Goal: Book appointment/travel/reservation

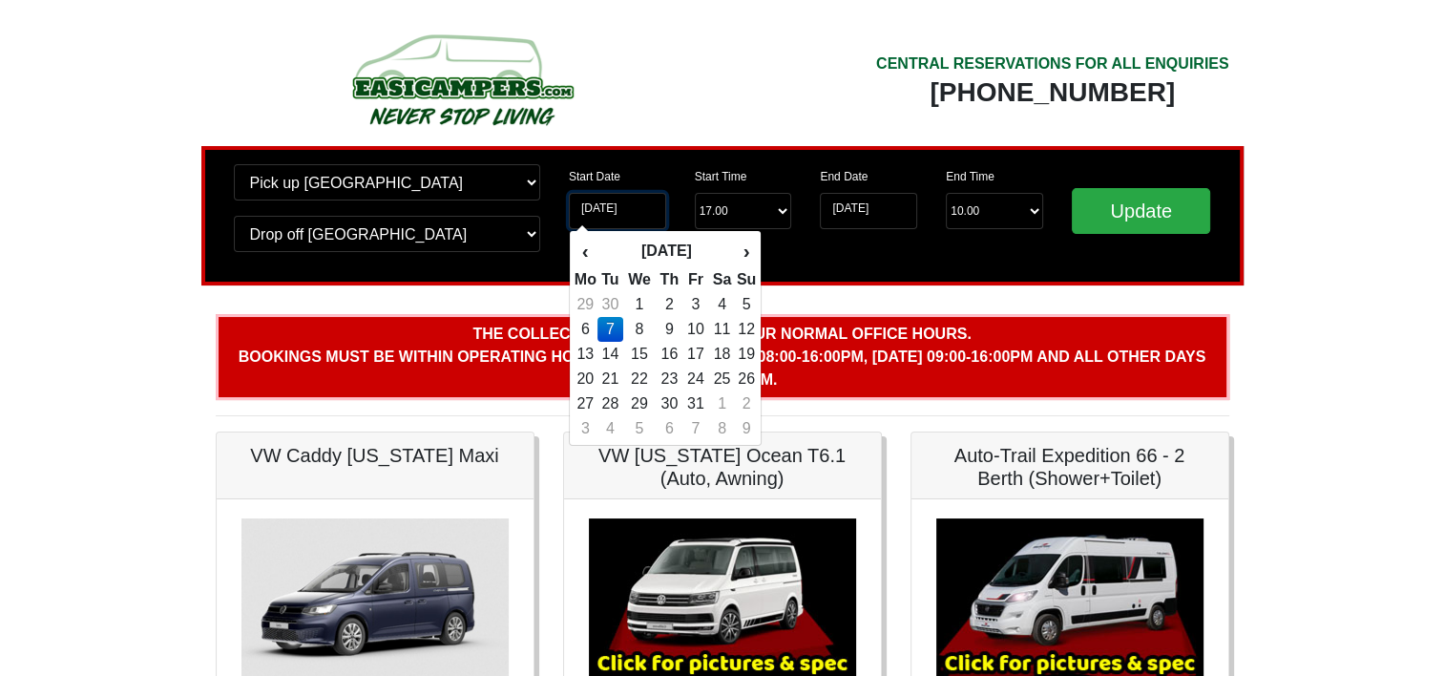
click at [642, 207] on input "[DATE]" at bounding box center [617, 211] width 97 height 36
click at [698, 351] on td "17" at bounding box center [696, 354] width 26 height 25
type input "[DATE]"
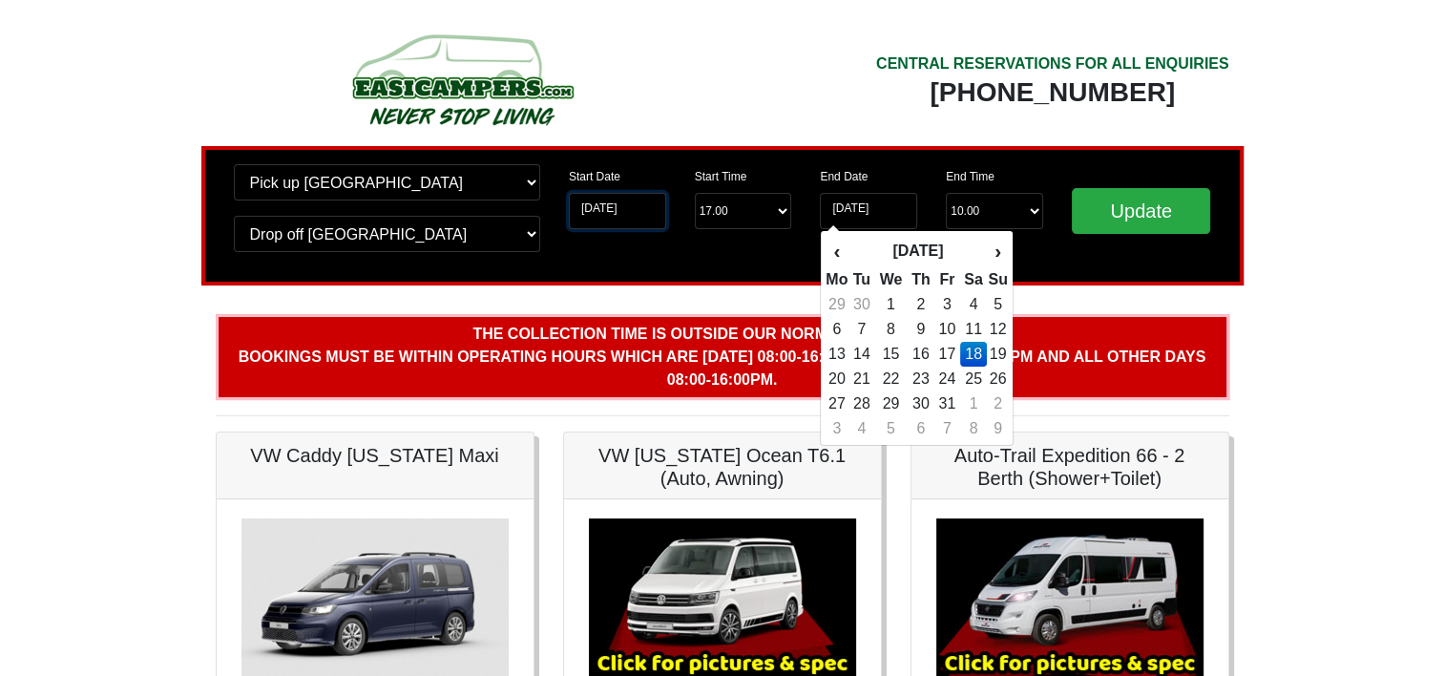
click at [619, 213] on input "[DATE]" at bounding box center [617, 211] width 97 height 36
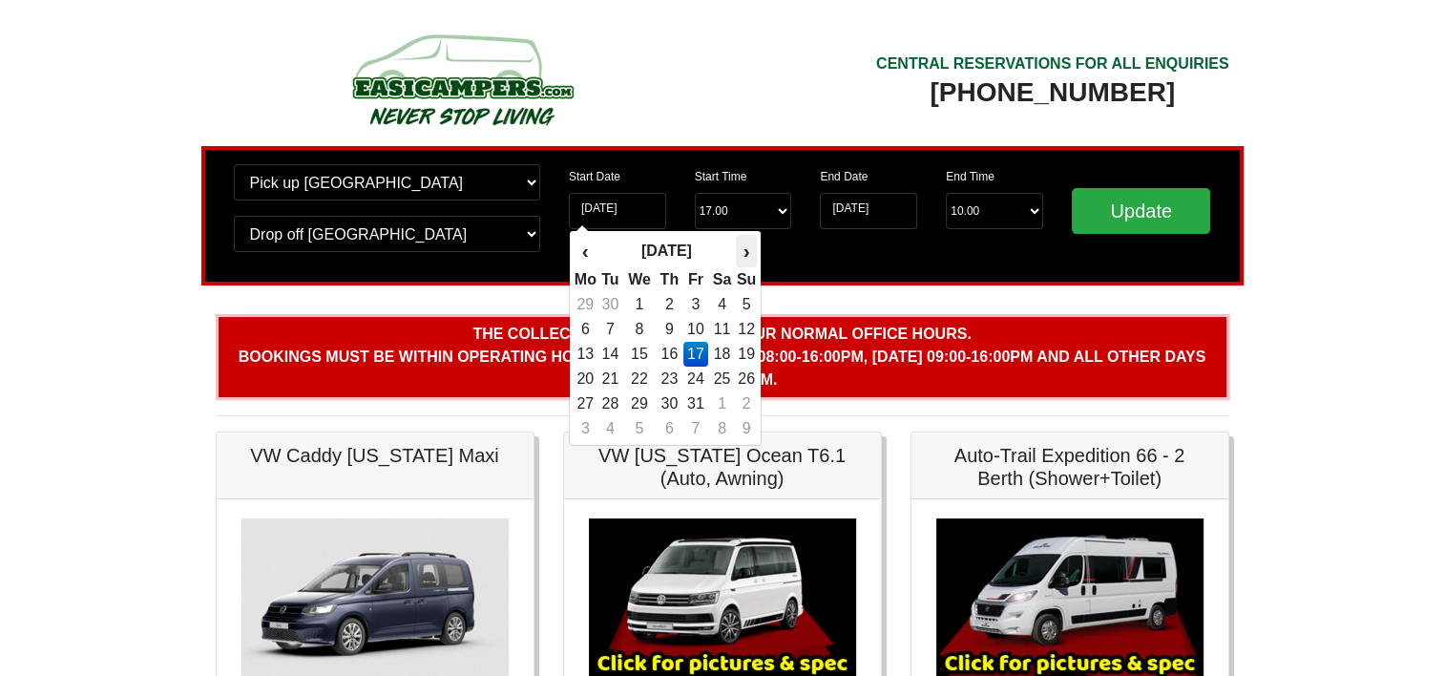
click at [747, 249] on th "›" at bounding box center [746, 251] width 21 height 32
click at [747, 250] on th "›" at bounding box center [746, 251] width 21 height 32
click at [747, 251] on th "›" at bounding box center [746, 251] width 21 height 32
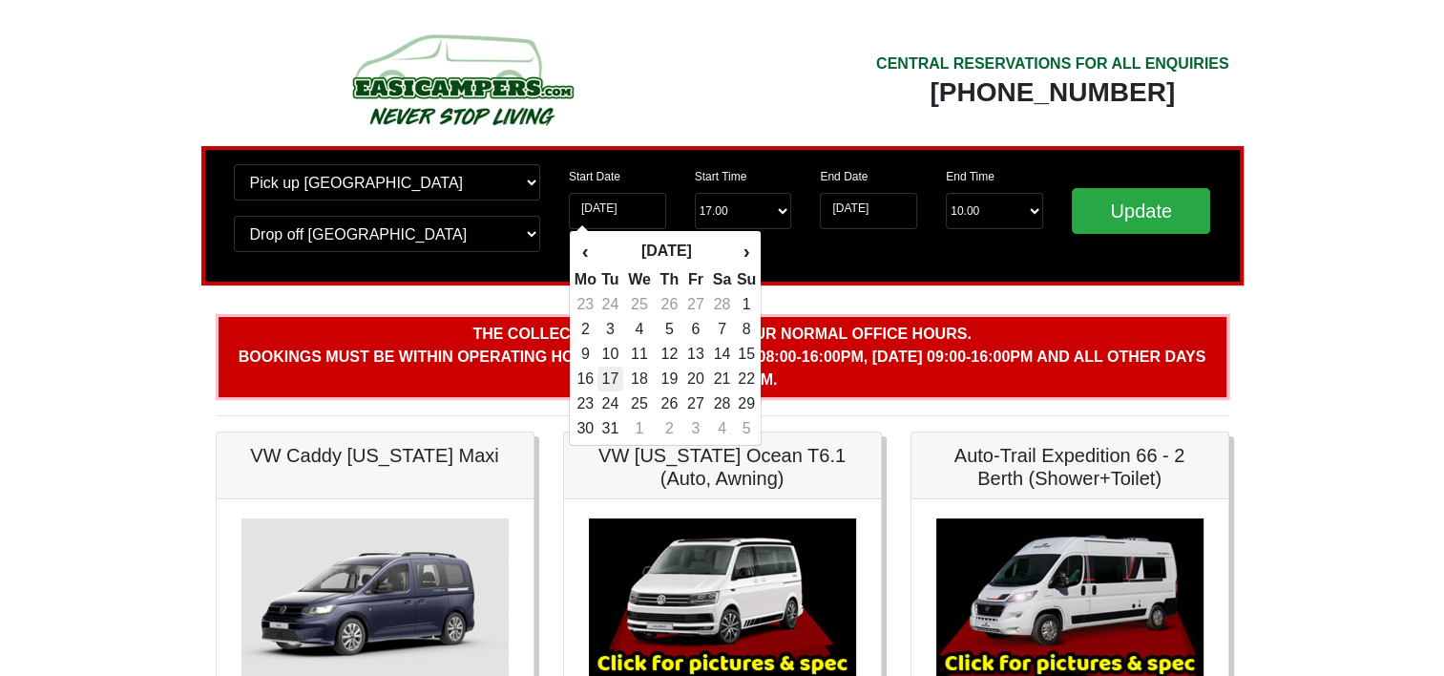
click at [618, 372] on td "17" at bounding box center [610, 378] width 26 height 25
type input "[DATE]"
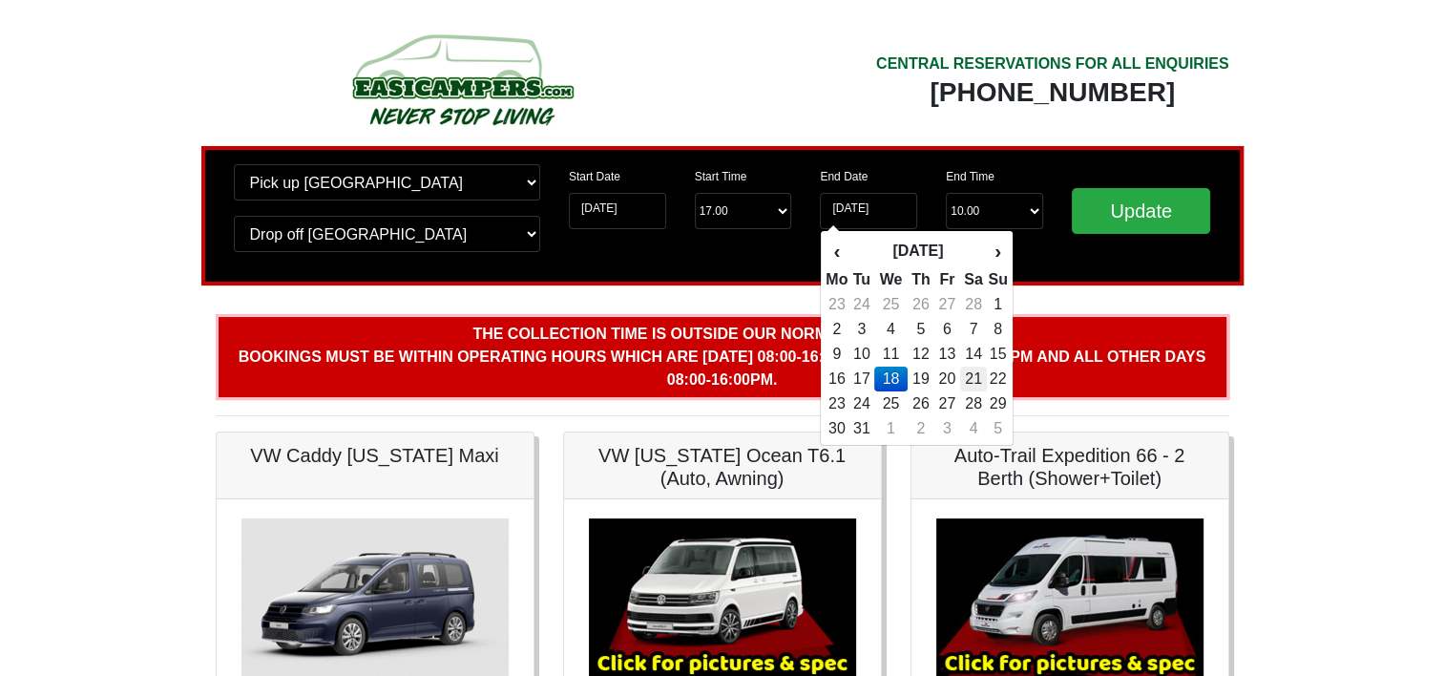
click at [966, 388] on td "21" at bounding box center [974, 378] width 28 height 25
type input "[DATE]"
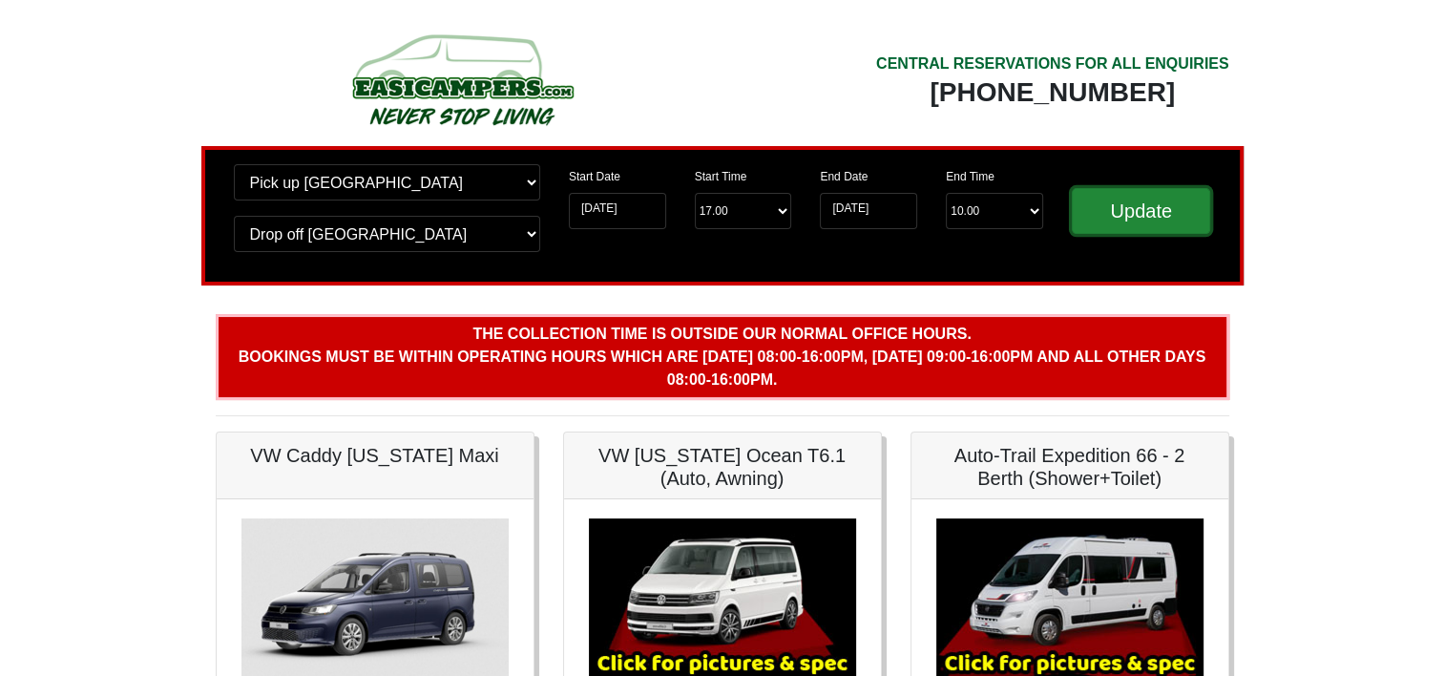
click at [1108, 220] on input "Update" at bounding box center [1141, 211] width 139 height 46
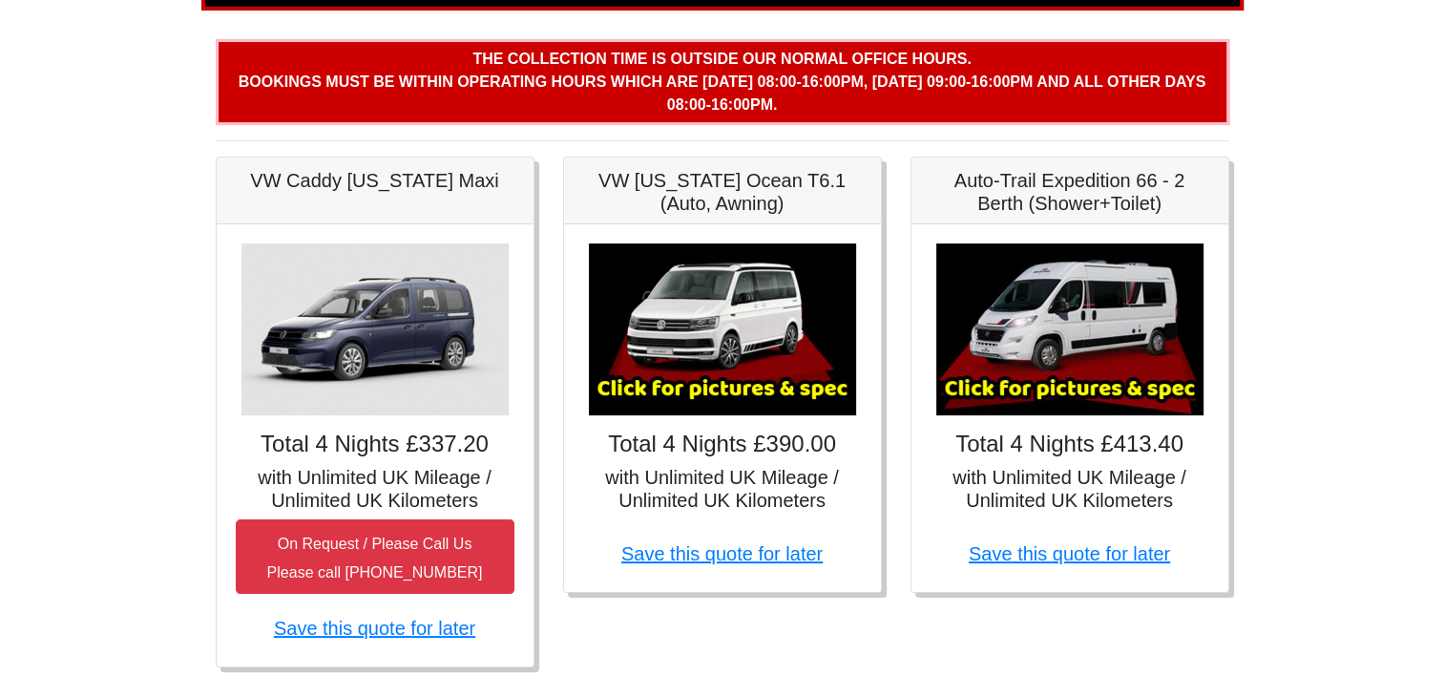
scroll to position [286, 0]
